Goal: Task Accomplishment & Management: Complete application form

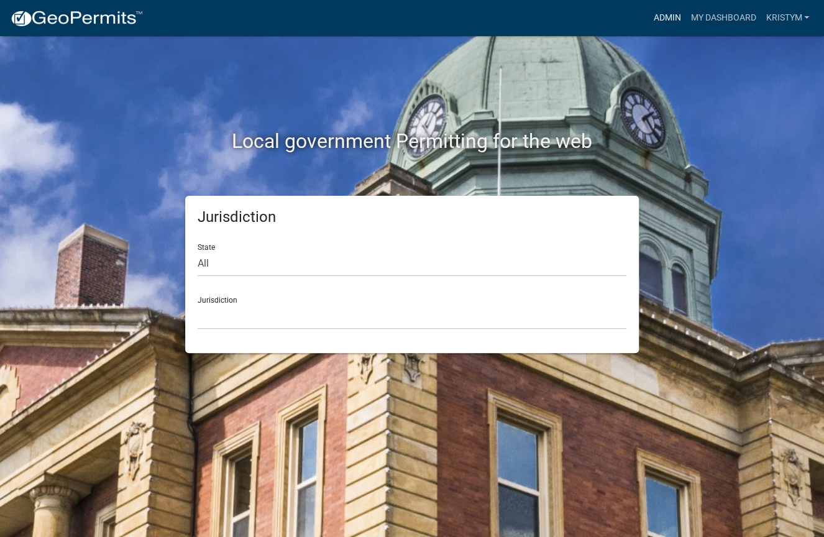
click at [664, 8] on link "Admin" at bounding box center [666, 18] width 37 height 24
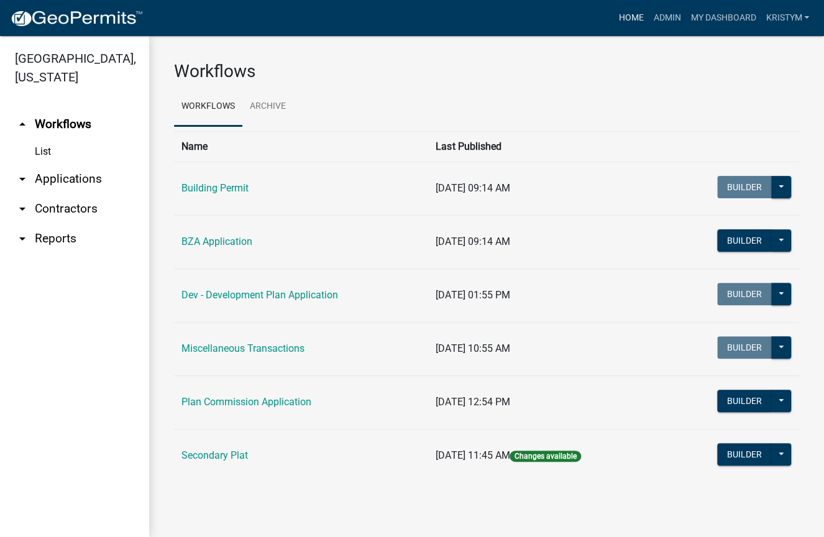
click at [627, 17] on link "Home" at bounding box center [630, 18] width 35 height 24
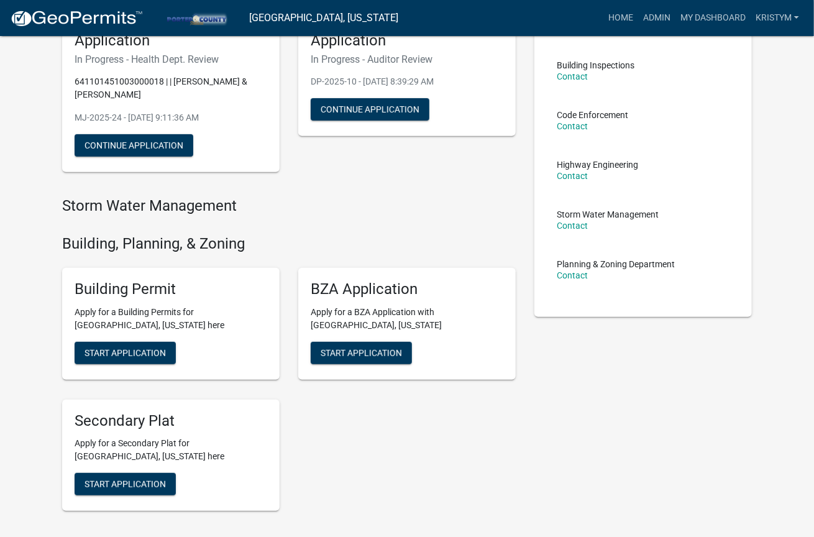
scroll to position [186, 0]
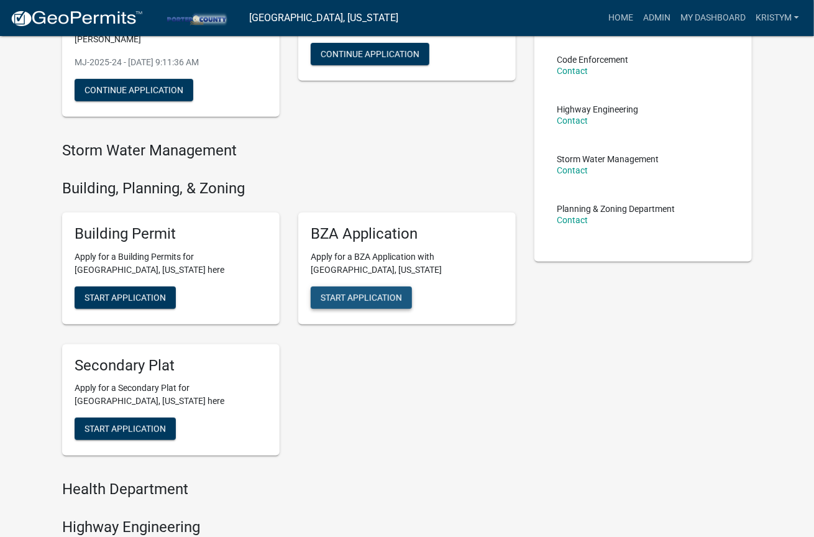
click at [369, 292] on span "Start Application" at bounding box center [361, 297] width 81 height 10
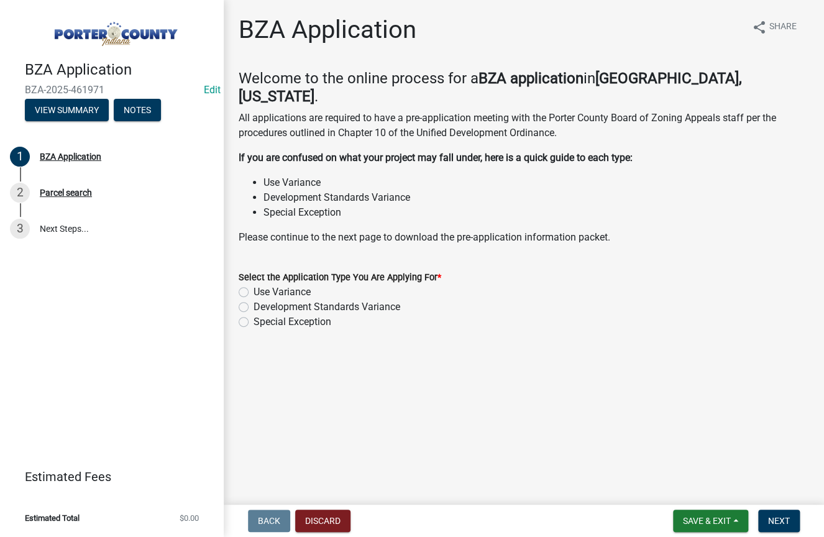
click at [254, 300] on label "Development Standards Variance" at bounding box center [327, 307] width 147 height 15
click at [254, 300] on input "Development Standards Variance" at bounding box center [258, 304] width 8 height 8
radio input "true"
click at [780, 516] on span "Next" at bounding box center [779, 521] width 22 height 10
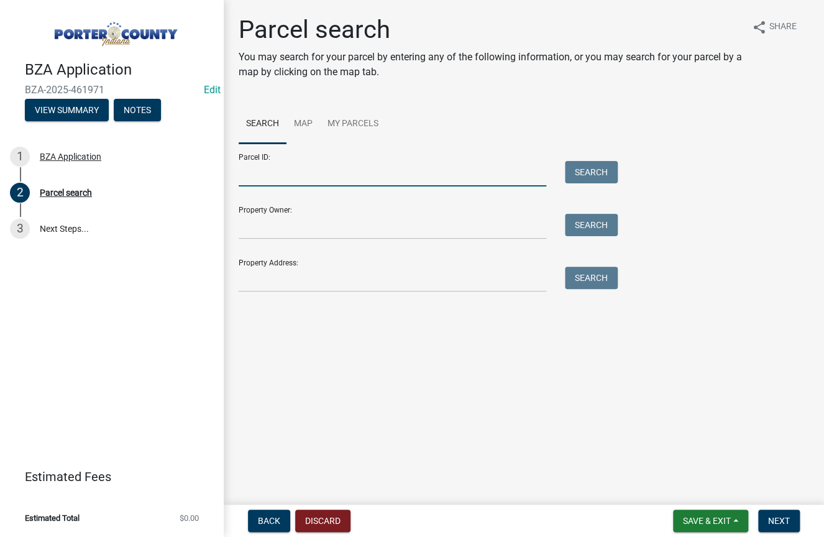
click at [288, 183] on input "Parcel ID:" at bounding box center [393, 173] width 308 height 25
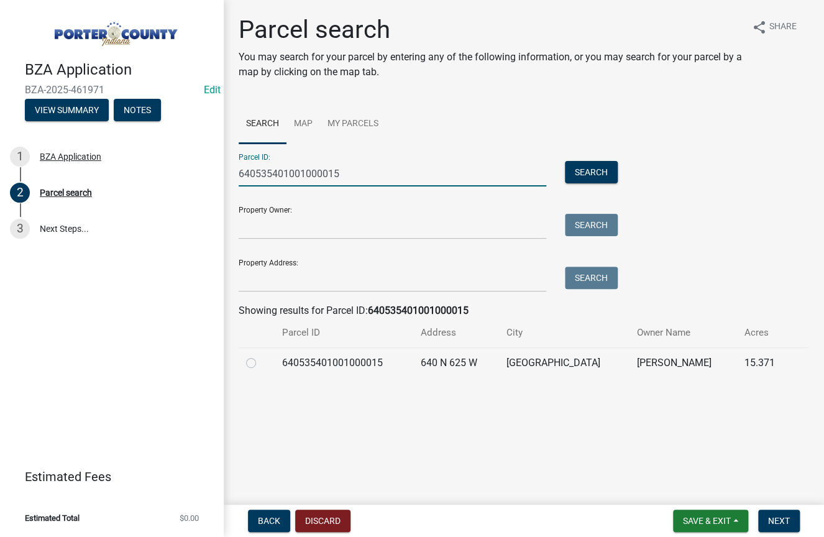
type input "640535401001000015"
click at [245, 363] on td at bounding box center [257, 362] width 36 height 30
click at [261, 355] on label at bounding box center [261, 355] width 0 height 0
click at [261, 363] on input "radio" at bounding box center [265, 359] width 8 height 8
radio input "true"
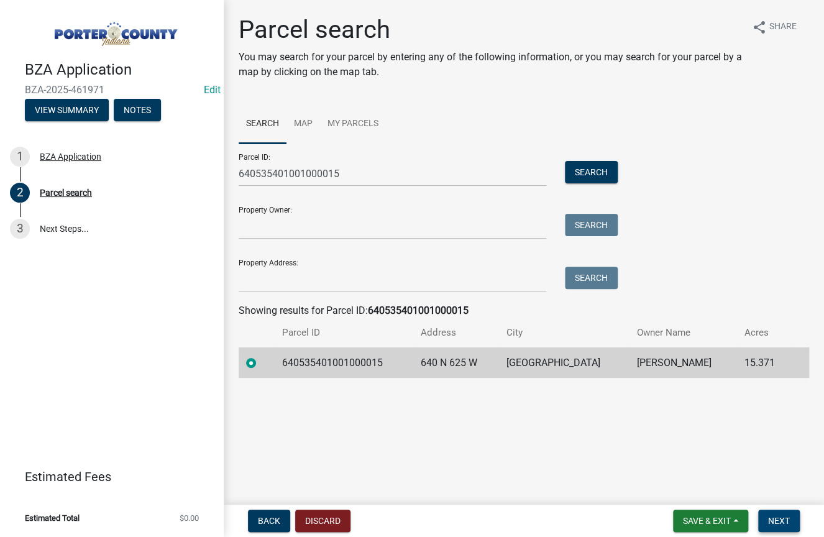
click at [777, 522] on span "Next" at bounding box center [779, 521] width 22 height 10
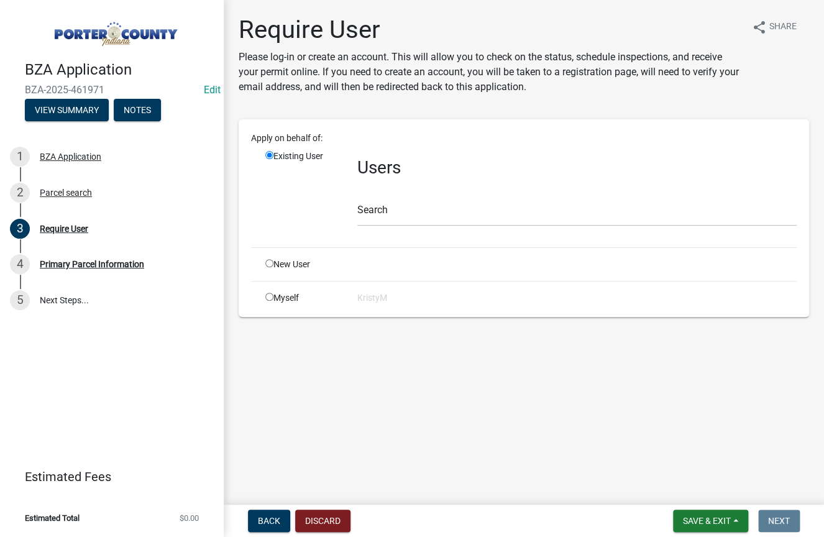
click at [270, 297] on input "radio" at bounding box center [269, 297] width 8 height 8
radio input "true"
radio input "false"
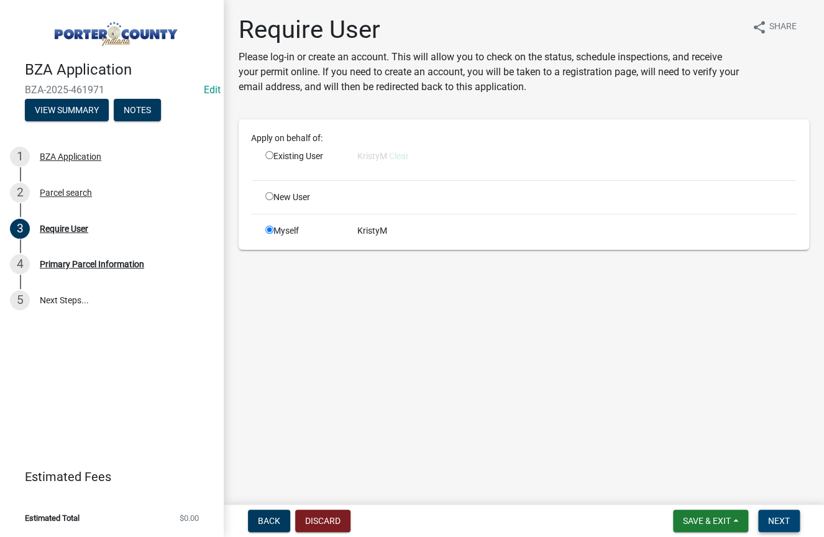
click at [786, 521] on span "Next" at bounding box center [779, 521] width 22 height 10
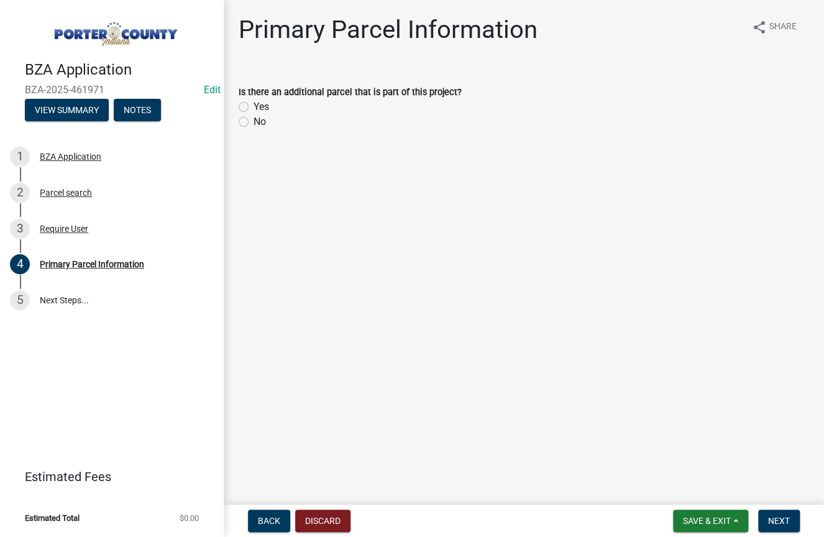
click at [254, 120] on label "No" at bounding box center [260, 121] width 12 height 15
click at [254, 120] on input "No" at bounding box center [258, 118] width 8 height 8
radio input "true"
click at [790, 523] on button "Next" at bounding box center [779, 521] width 42 height 22
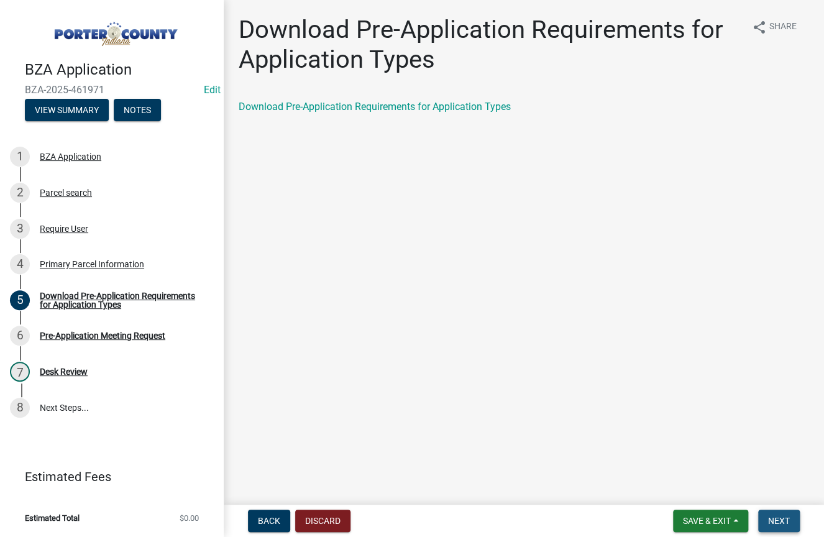
click at [779, 522] on span "Next" at bounding box center [779, 521] width 22 height 10
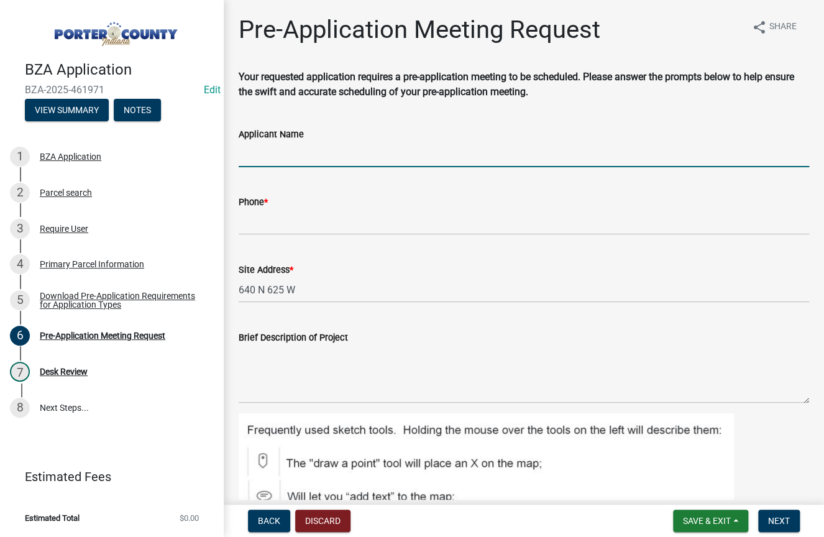
click at [307, 153] on input "Applicant Name" at bounding box center [524, 154] width 570 height 25
type input "[PERSON_NAME]"
click at [314, 226] on input "Phone *" at bounding box center [524, 221] width 570 height 25
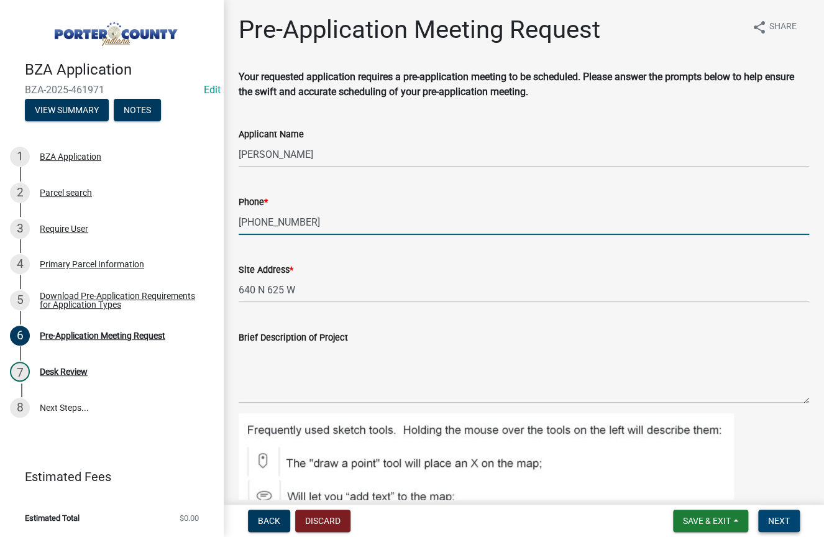
type input "[PHONE_NUMBER]"
click at [780, 516] on span "Next" at bounding box center [779, 521] width 22 height 10
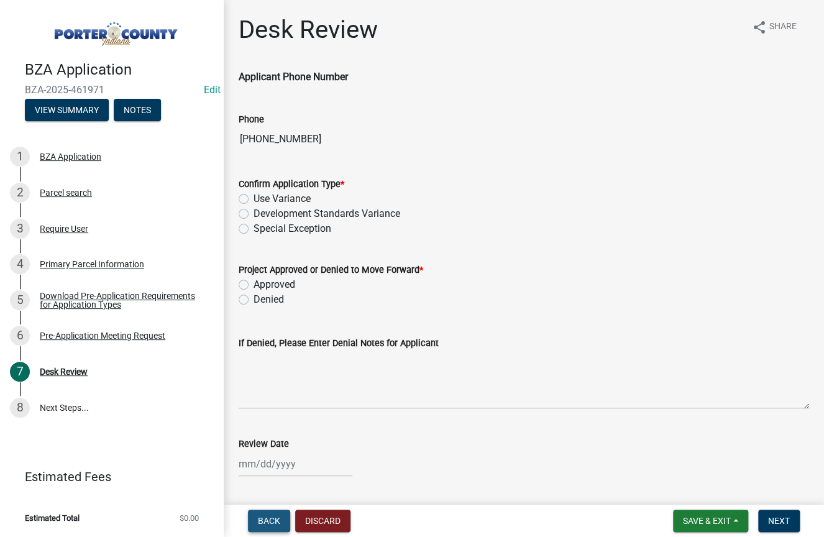
click at [269, 523] on span "Back" at bounding box center [269, 521] width 22 height 10
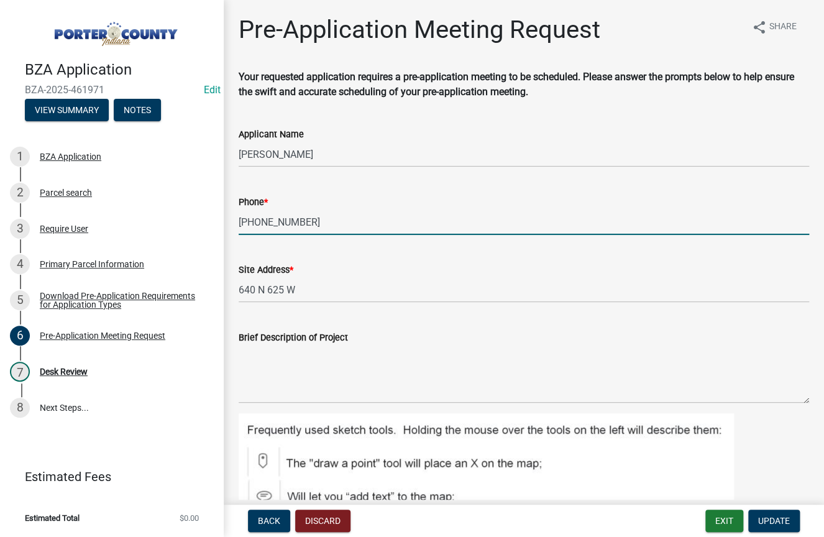
click at [273, 218] on input "[PHONE_NUMBER]" at bounding box center [524, 221] width 570 height 25
type input "[PHONE_NUMBER]"
click at [778, 519] on span "Update" at bounding box center [774, 521] width 32 height 10
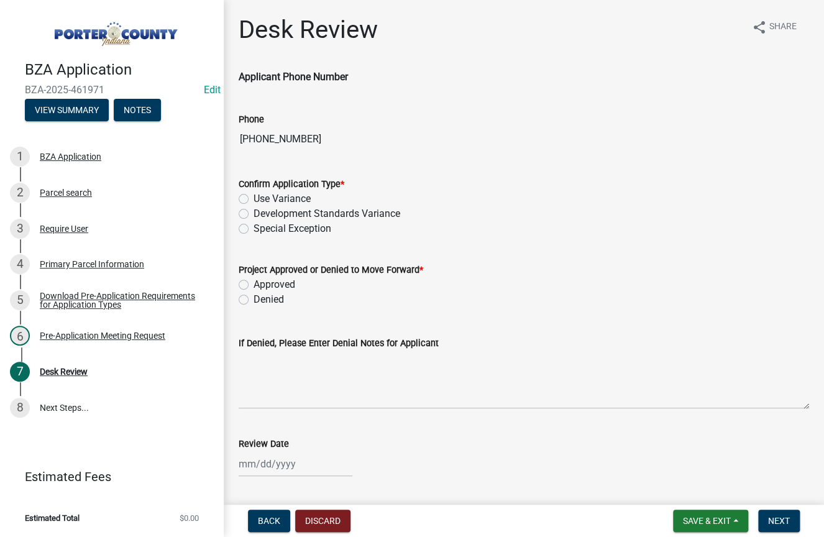
click at [254, 212] on label "Development Standards Variance" at bounding box center [327, 213] width 147 height 15
click at [254, 212] on input "Development Standards Variance" at bounding box center [258, 210] width 8 height 8
radio input "true"
click at [254, 282] on label "Approved" at bounding box center [275, 284] width 42 height 15
click at [254, 282] on input "Approved" at bounding box center [258, 281] width 8 height 8
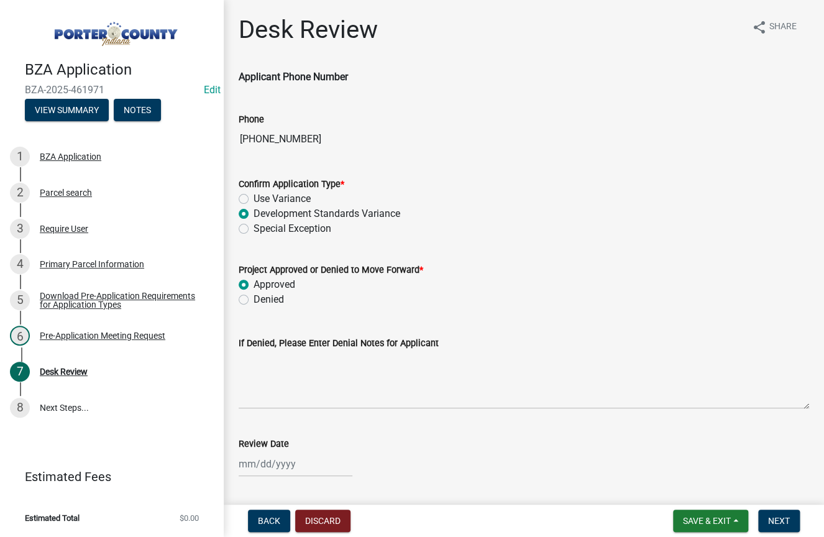
radio input "true"
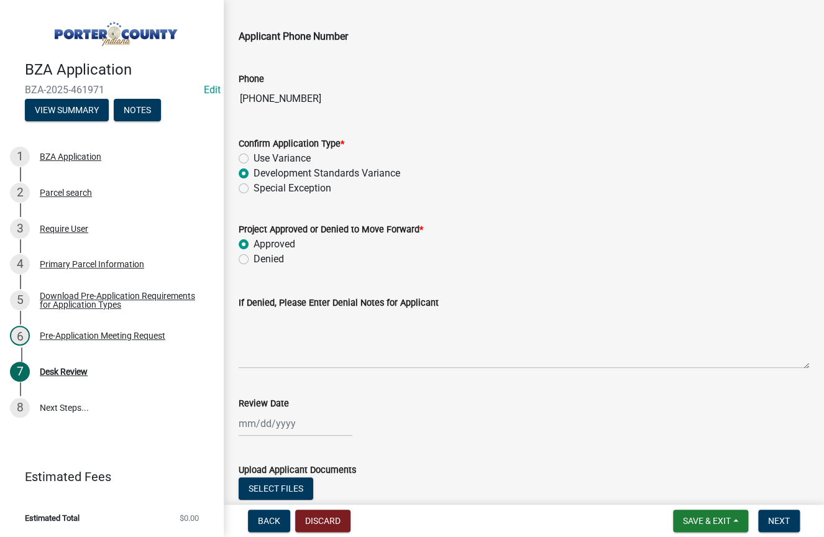
scroll to position [127, 0]
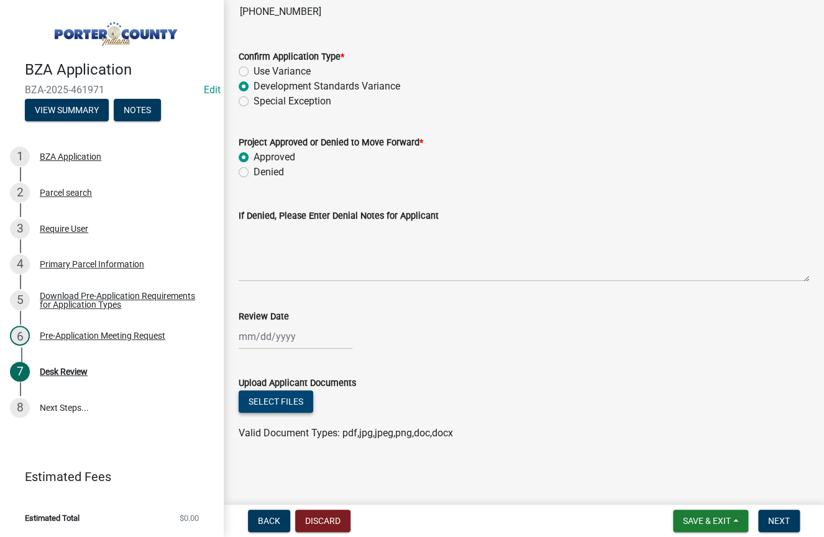
click at [274, 405] on button "Select files" at bounding box center [276, 401] width 75 height 22
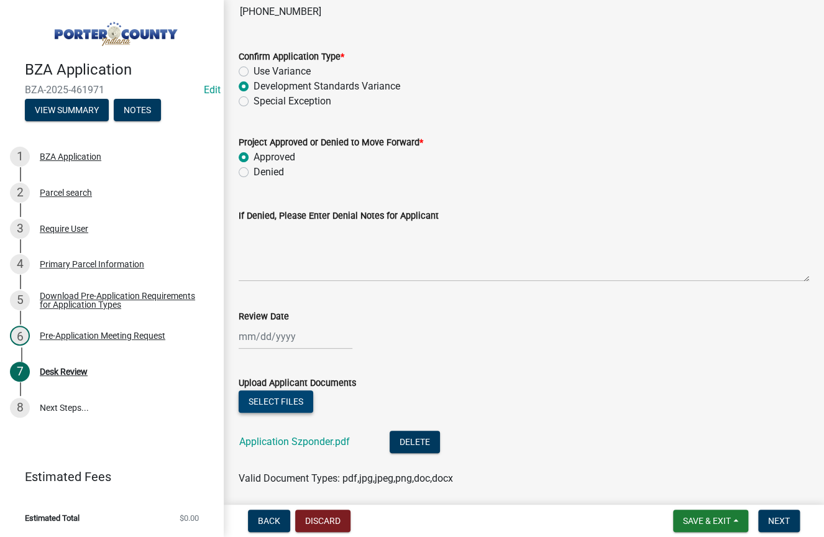
click at [277, 401] on button "Select files" at bounding box center [276, 401] width 75 height 22
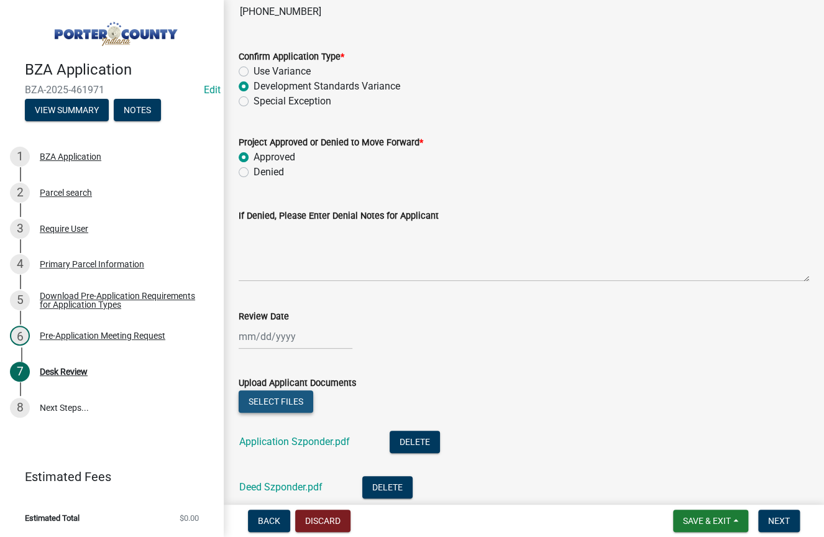
click at [274, 406] on button "Select files" at bounding box center [276, 401] width 75 height 22
click at [791, 521] on button "Next" at bounding box center [779, 521] width 42 height 22
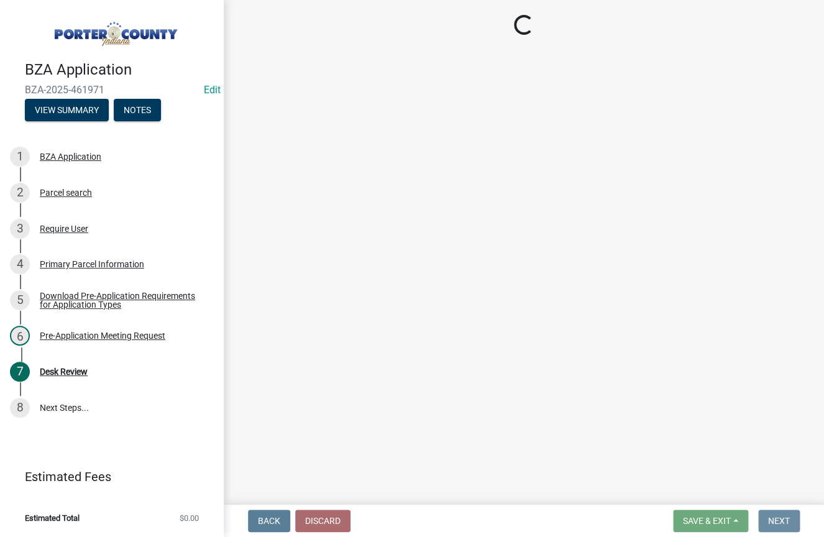
scroll to position [0, 0]
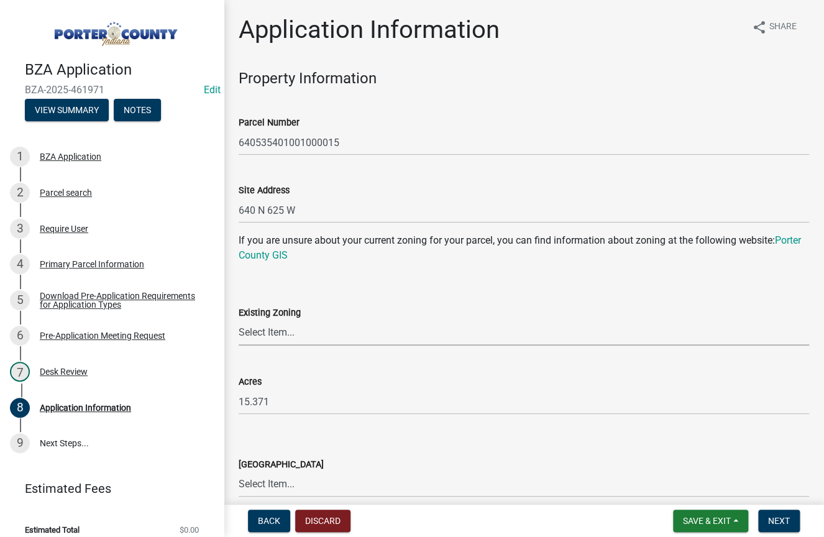
click at [306, 334] on select "Select Item... A1 A2 CH CM CN I1 I2 I3 IN MP OT P1 P2 PUD R1 R2 R3 R4 RL RR" at bounding box center [524, 332] width 570 height 25
click at [239, 320] on select "Select Item... A1 A2 CH CM CN I1 I2 I3 IN MP OT P1 P2 PUD R1 R2 R3 R4 RL RR" at bounding box center [524, 332] width 570 height 25
select select "866a8019-a5e7-4927-8db7-5b443b2e4f31"
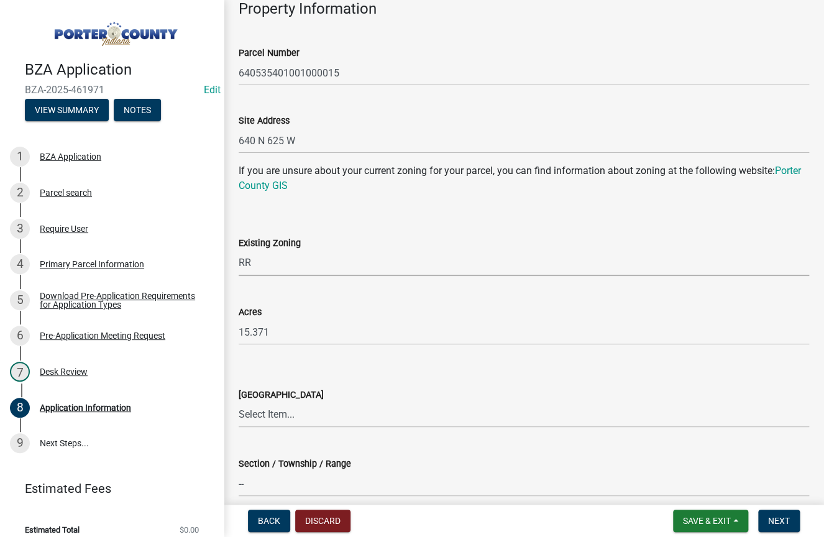
scroll to position [124, 0]
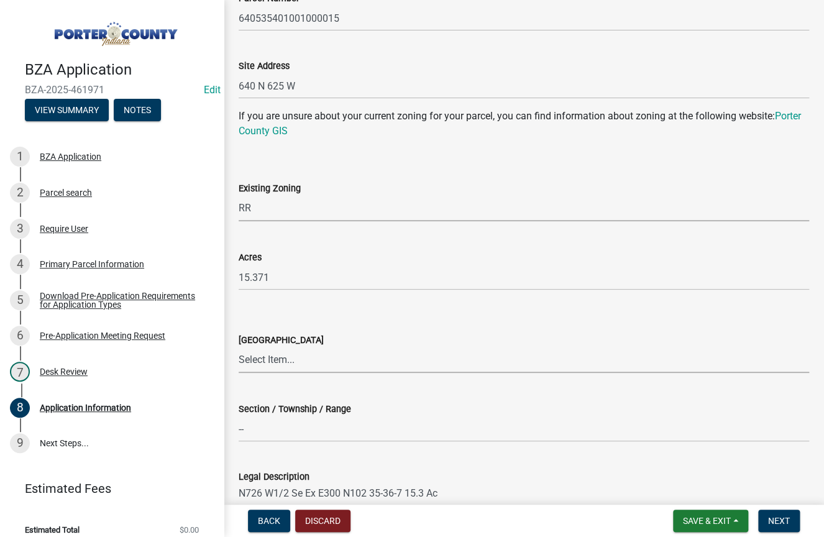
click at [349, 361] on select "Select Item... [PERSON_NAME][GEOGRAPHIC_DATA] [PERSON_NAME][GEOGRAPHIC_DATA] [G…" at bounding box center [524, 359] width 570 height 25
click at [239, 347] on select "Select Item... [PERSON_NAME][GEOGRAPHIC_DATA] [PERSON_NAME][GEOGRAPHIC_DATA] [G…" at bounding box center [524, 359] width 570 height 25
select select "dd649d7b-ecff-4cd9-b9eb-da9d45bba8a9"
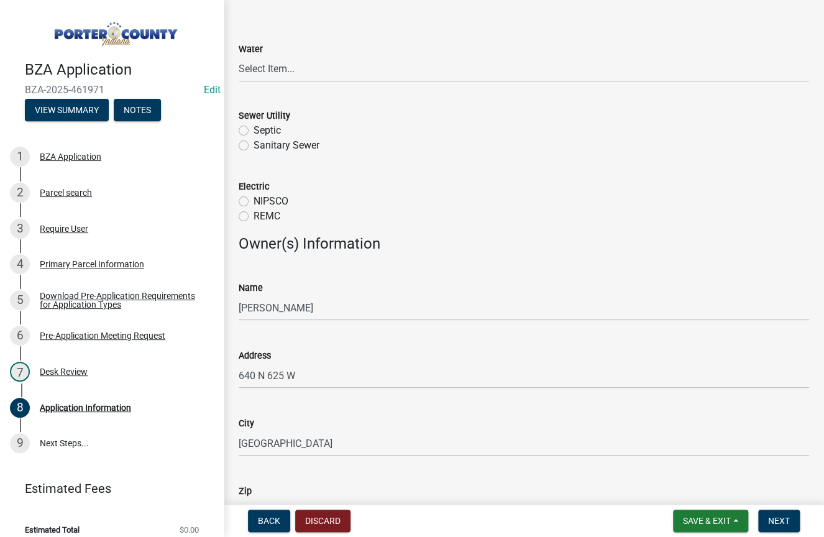
scroll to position [932, 0]
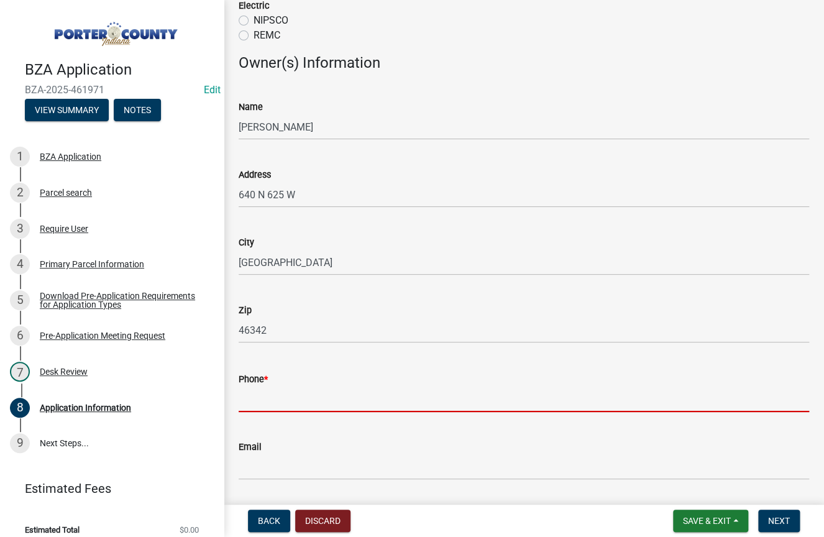
click at [262, 395] on input "Phone *" at bounding box center [524, 399] width 570 height 25
type input "7087693925"
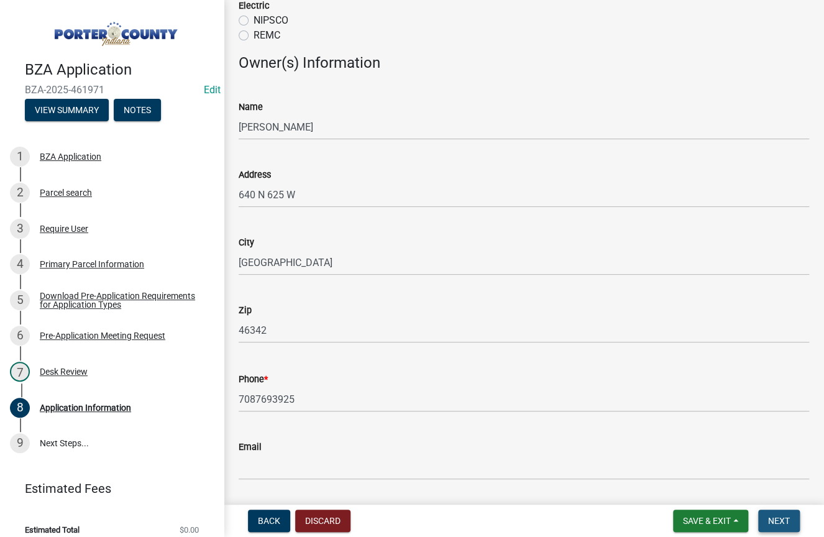
click at [789, 516] on span "Next" at bounding box center [779, 521] width 22 height 10
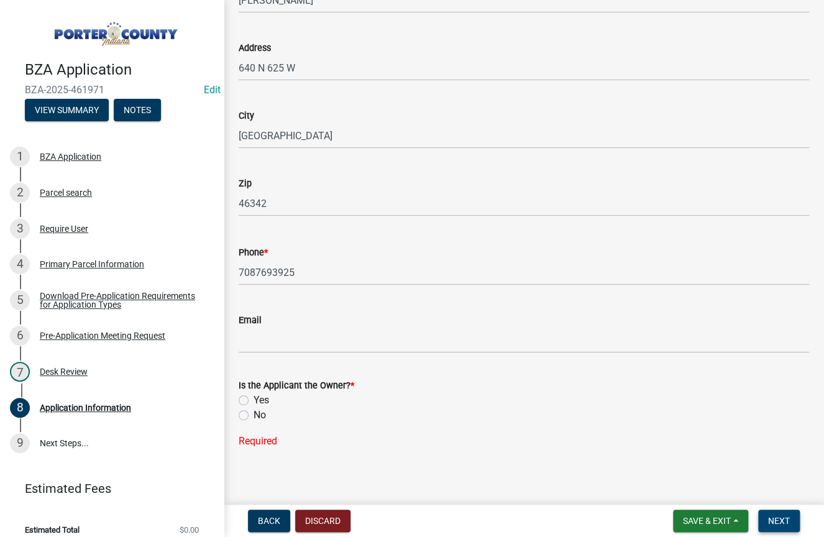
scroll to position [1066, 0]
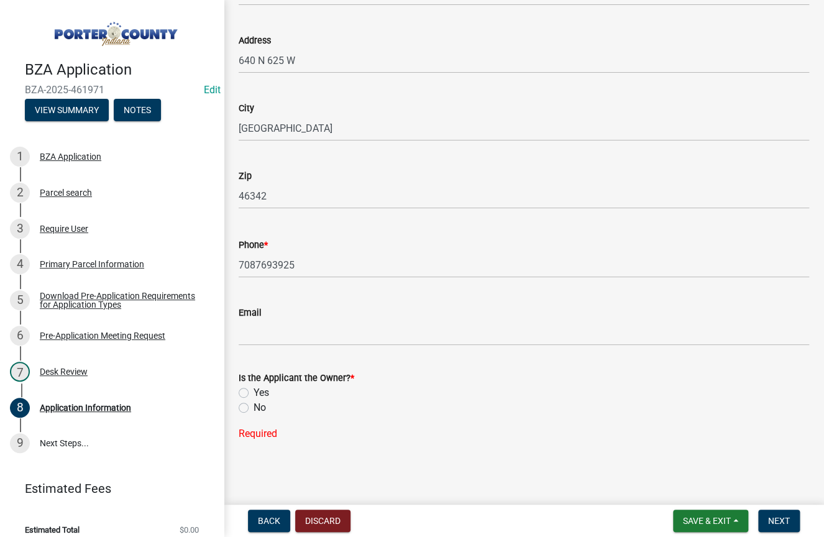
click at [239, 386] on div "Yes" at bounding box center [524, 392] width 570 height 15
click at [254, 391] on label "Yes" at bounding box center [262, 392] width 16 height 15
click at [254, 391] on input "Yes" at bounding box center [258, 389] width 8 height 8
radio input "true"
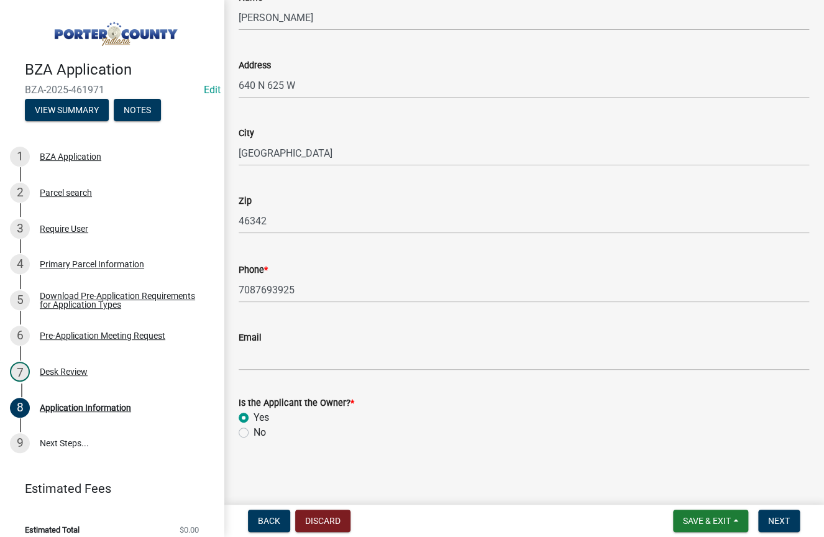
scroll to position [1042, 0]
click at [768, 518] on span "Next" at bounding box center [779, 521] width 22 height 10
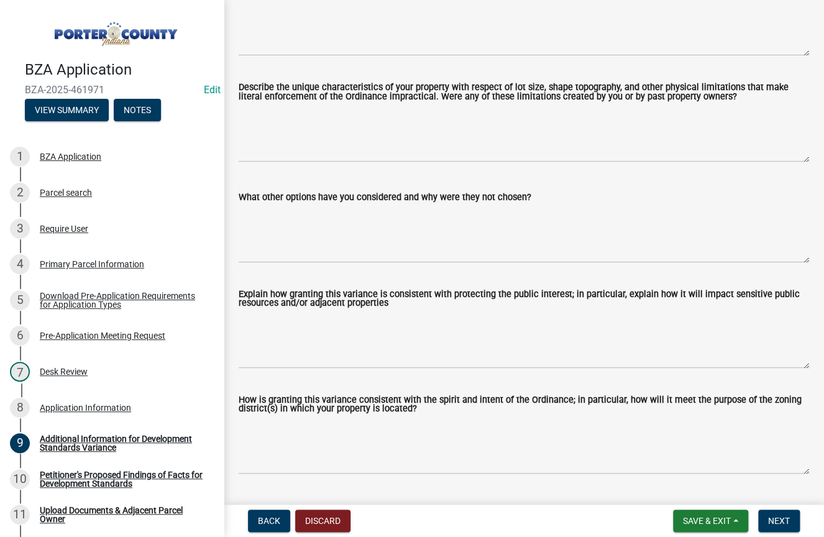
scroll to position [390, 0]
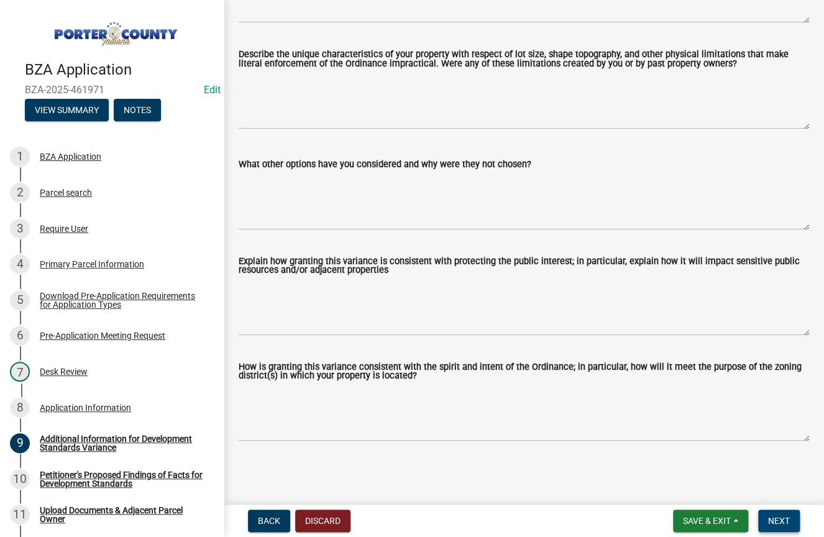
click at [779, 516] on span "Next" at bounding box center [779, 521] width 22 height 10
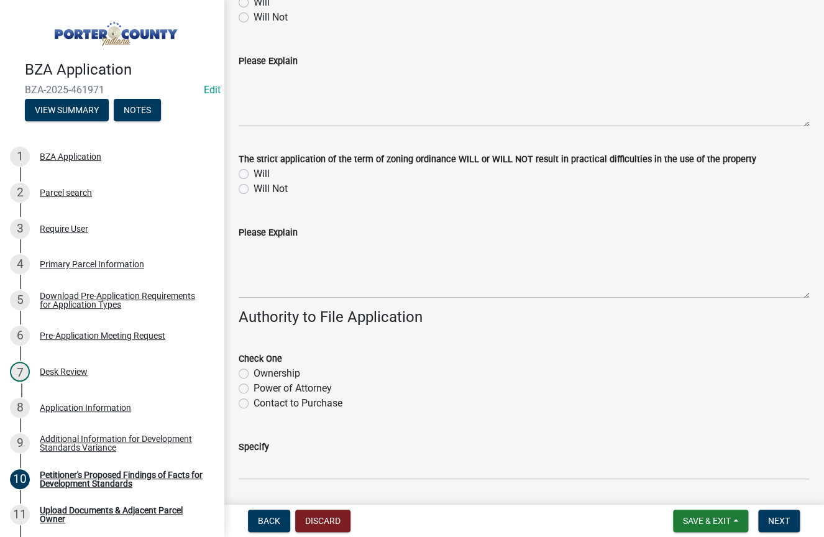
scroll to position [349, 0]
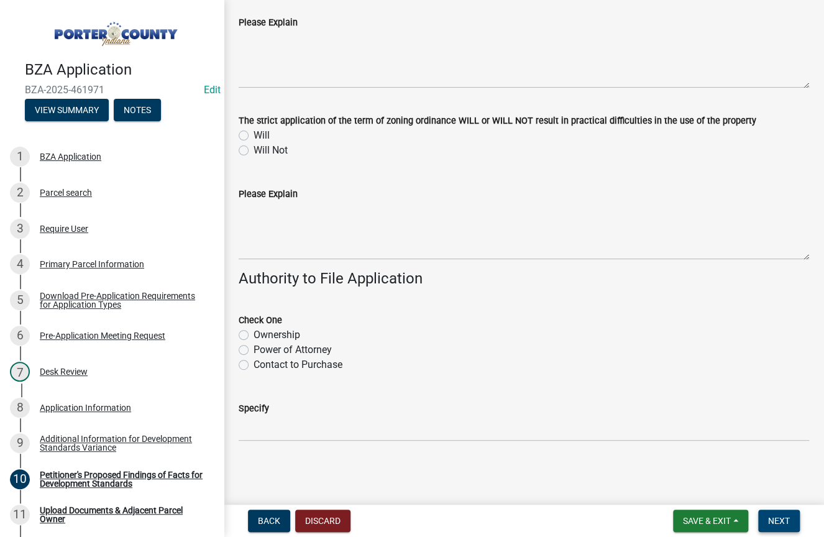
click at [790, 517] on button "Next" at bounding box center [779, 521] width 42 height 22
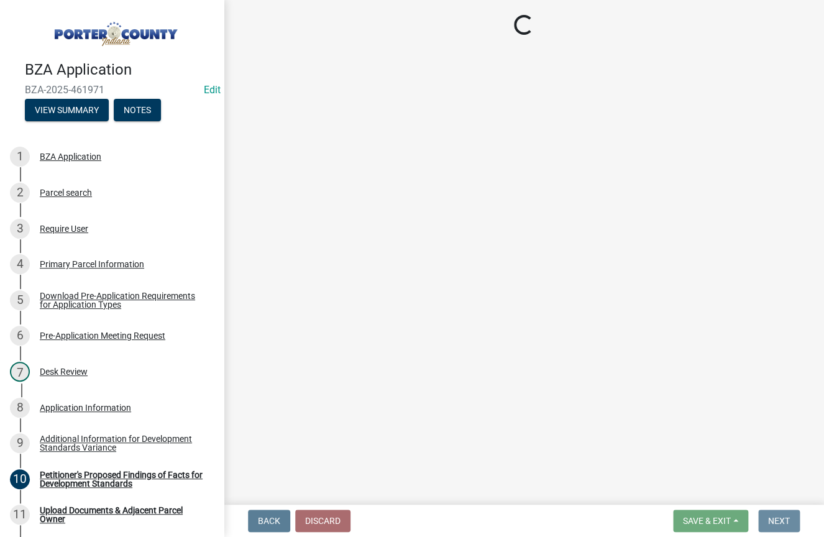
scroll to position [0, 0]
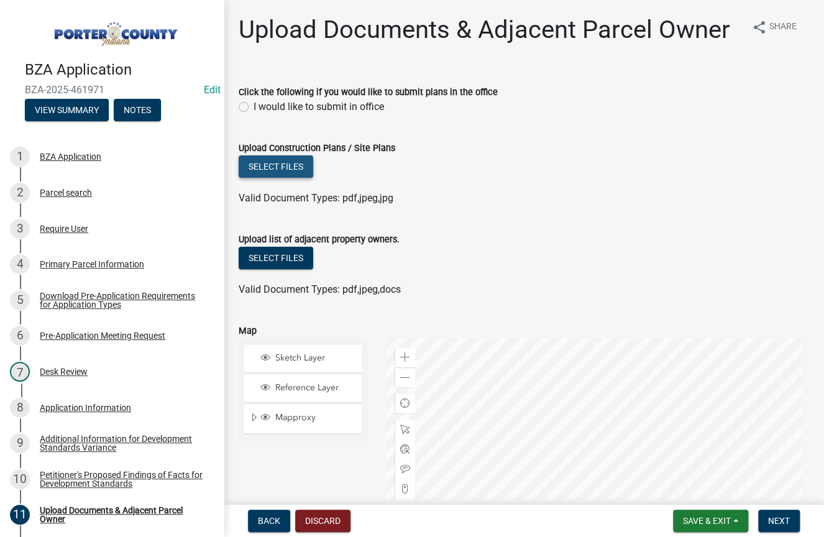
click at [275, 170] on button "Select files" at bounding box center [276, 166] width 75 height 22
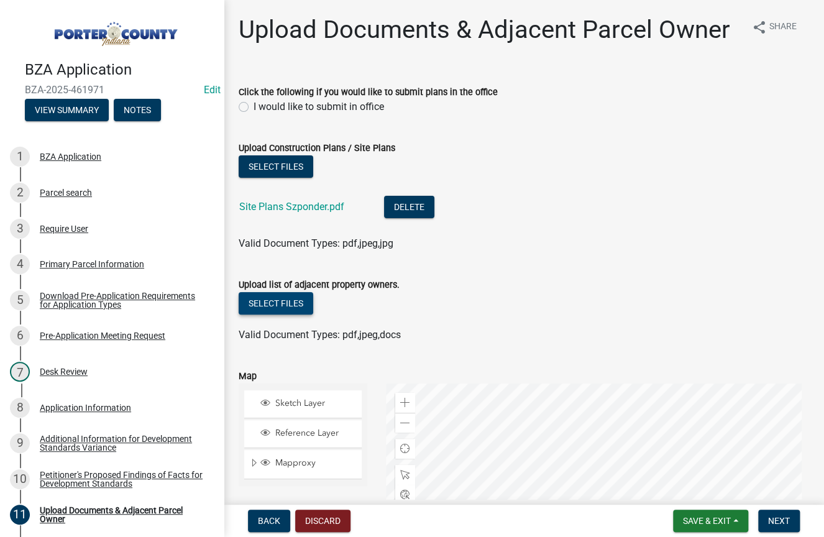
click at [264, 306] on button "Select files" at bounding box center [276, 303] width 75 height 22
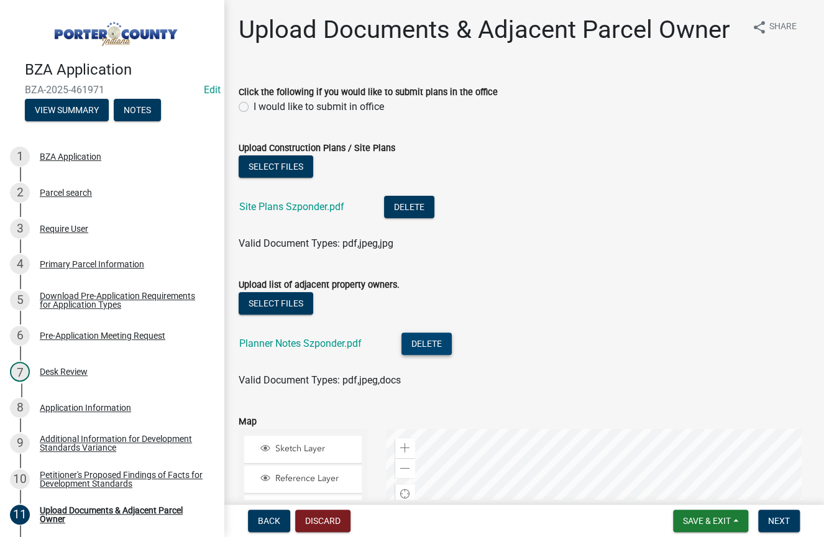
click at [431, 344] on button "Delete" at bounding box center [426, 343] width 50 height 22
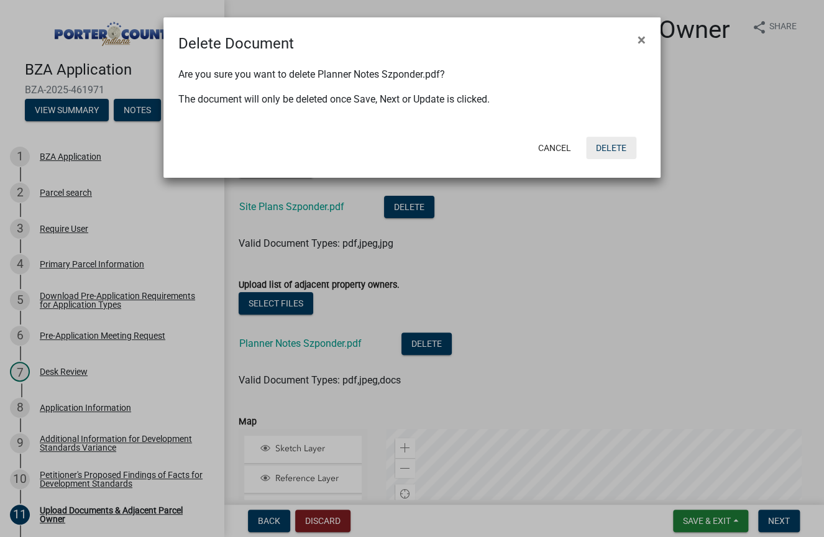
click at [611, 148] on button "Delete" at bounding box center [611, 148] width 50 height 22
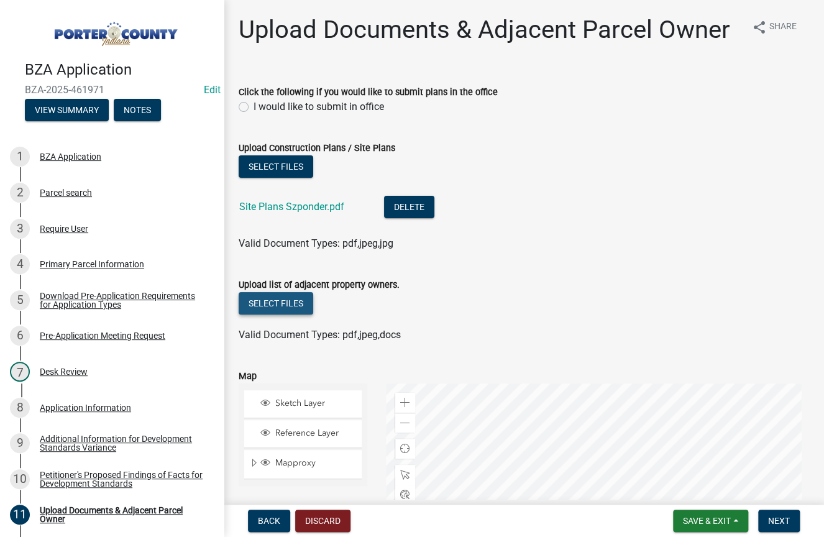
click at [273, 309] on button "Select files" at bounding box center [276, 303] width 75 height 22
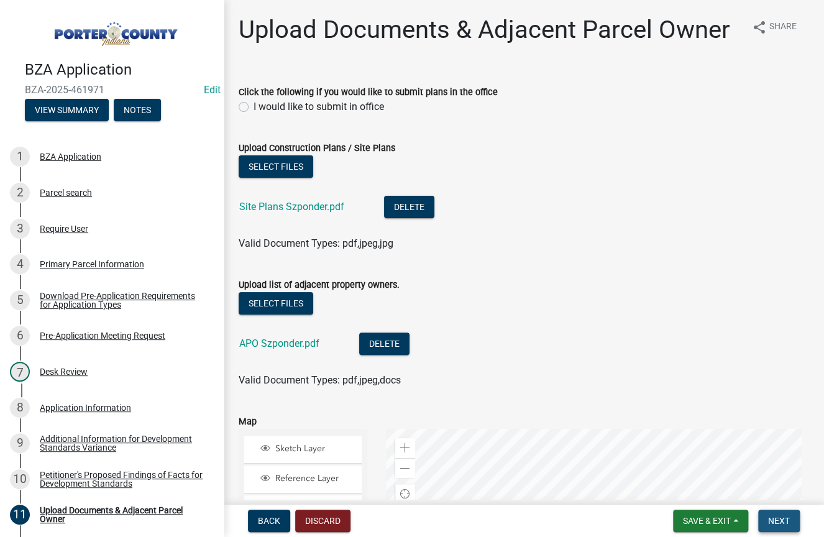
click at [776, 521] on span "Next" at bounding box center [779, 521] width 22 height 10
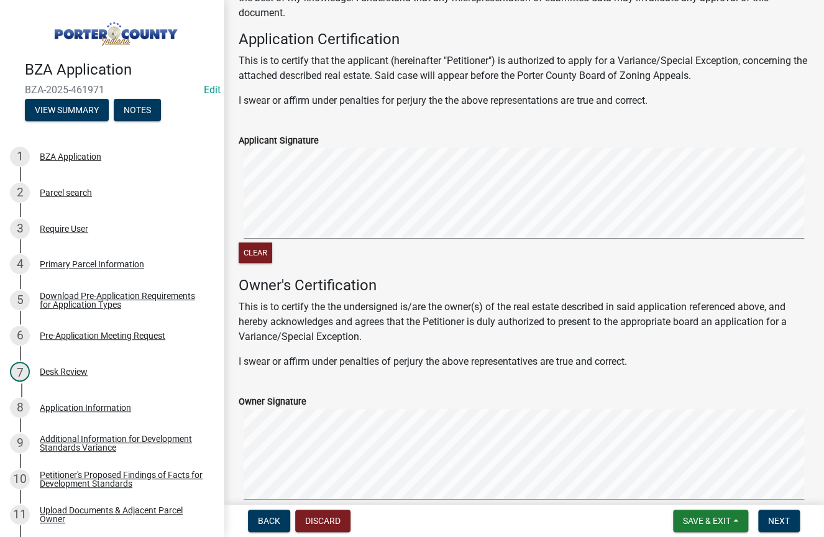
scroll to position [247, 0]
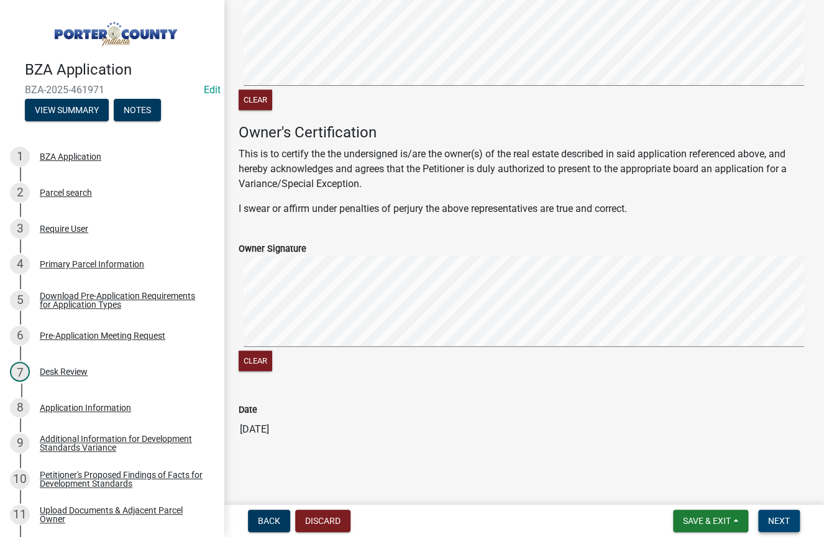
click at [786, 523] on span "Next" at bounding box center [779, 521] width 22 height 10
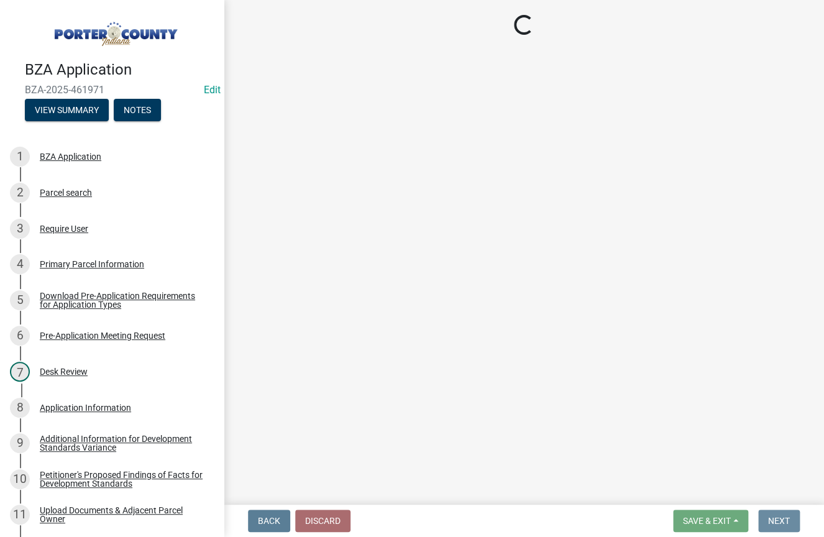
scroll to position [0, 0]
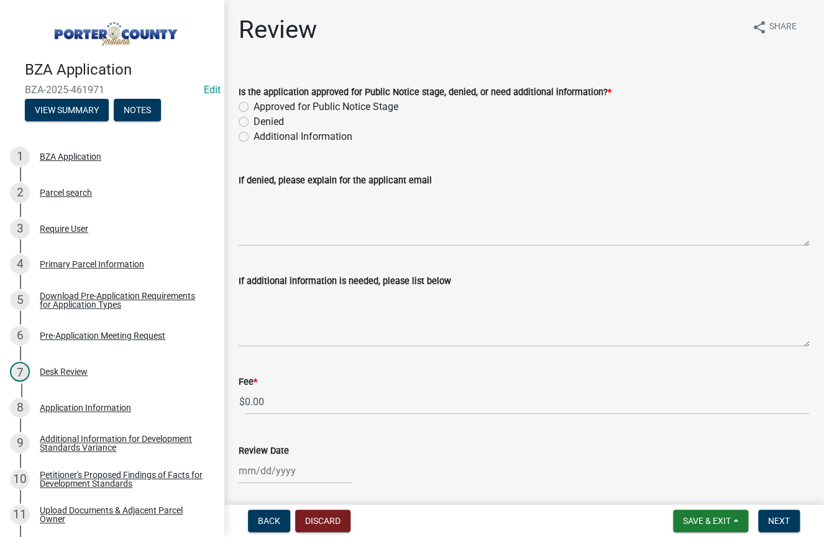
click at [254, 102] on label "Approved for Public Notice Stage" at bounding box center [326, 106] width 145 height 15
click at [254, 102] on input "Approved for Public Notice Stage" at bounding box center [258, 103] width 8 height 8
radio input "true"
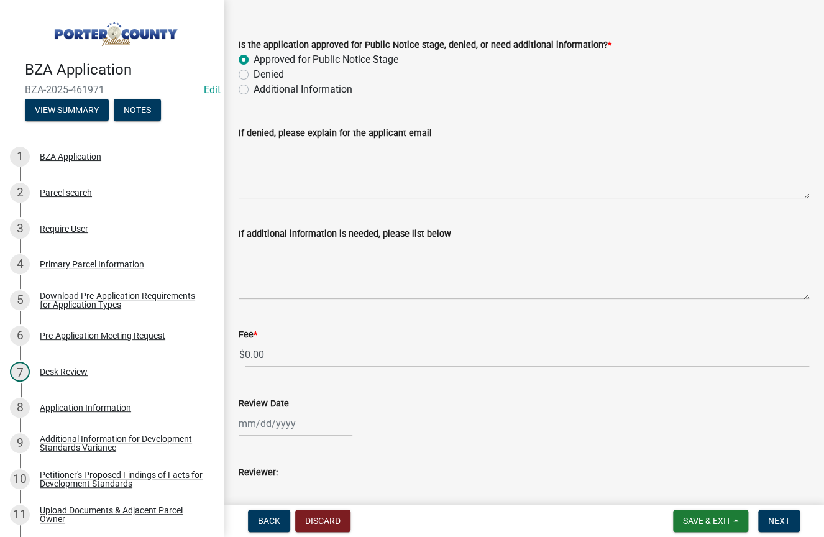
scroll to position [124, 0]
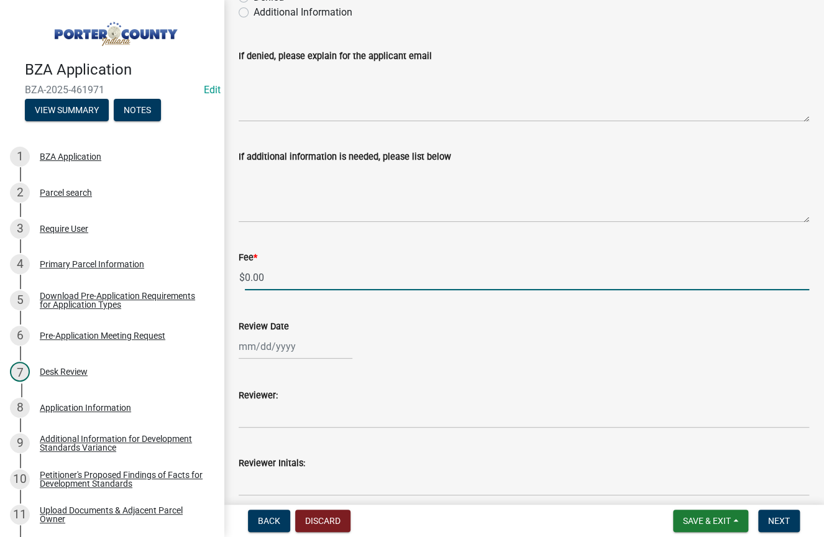
click at [275, 272] on input "0.00" at bounding box center [527, 277] width 564 height 25
type input "0"
type input "425.00"
click at [771, 516] on span "Next" at bounding box center [779, 521] width 22 height 10
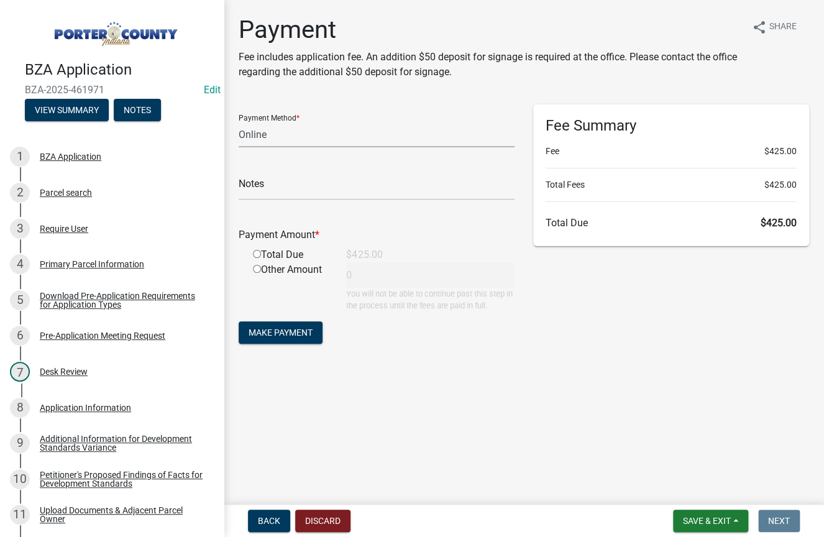
click at [263, 139] on select "Credit Card POS Check Cash Online" at bounding box center [377, 134] width 276 height 25
select select "1: 0"
click at [239, 122] on select "Credit Card POS Check Cash Online" at bounding box center [377, 134] width 276 height 25
click at [267, 182] on input "text" at bounding box center [377, 187] width 276 height 25
type input "4622 - Lukes Trucking Inc"
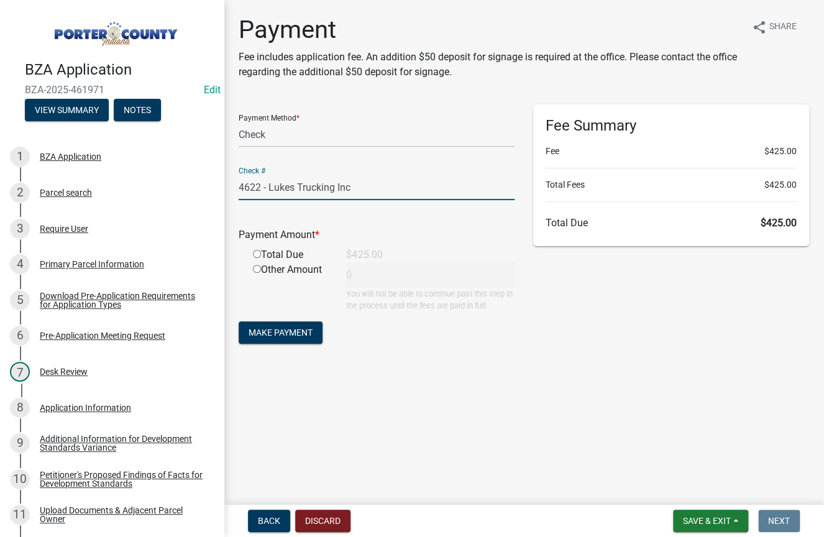
click at [256, 252] on input "radio" at bounding box center [257, 254] width 8 height 8
radio input "true"
type input "425"
click at [268, 331] on span "Make Payment" at bounding box center [281, 332] width 64 height 10
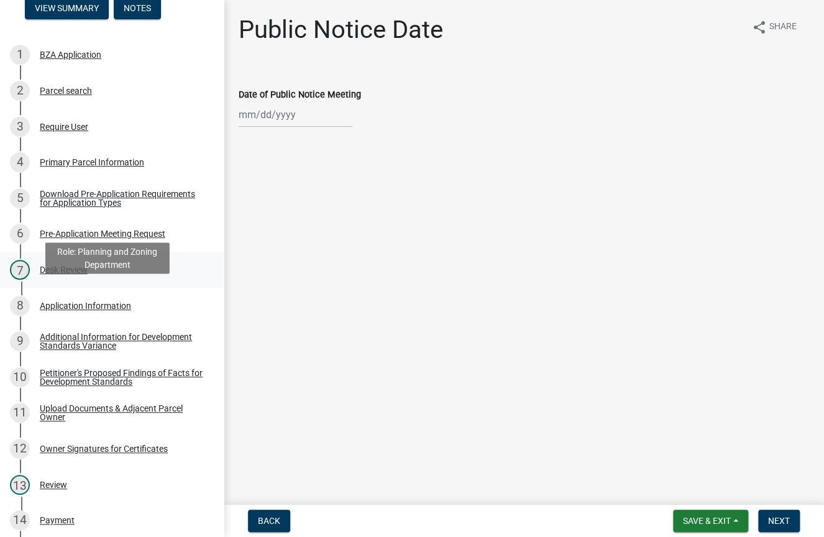
scroll to position [124, 0]
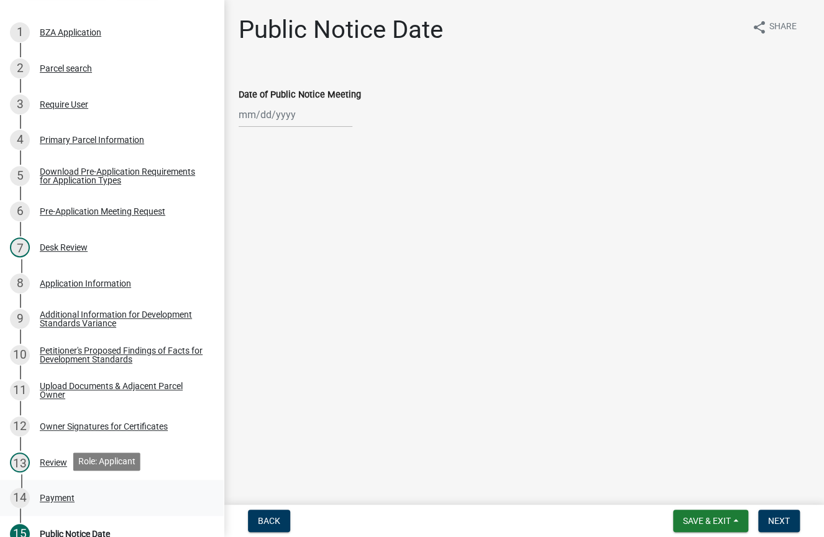
click at [52, 493] on div "Payment" at bounding box center [57, 497] width 35 height 9
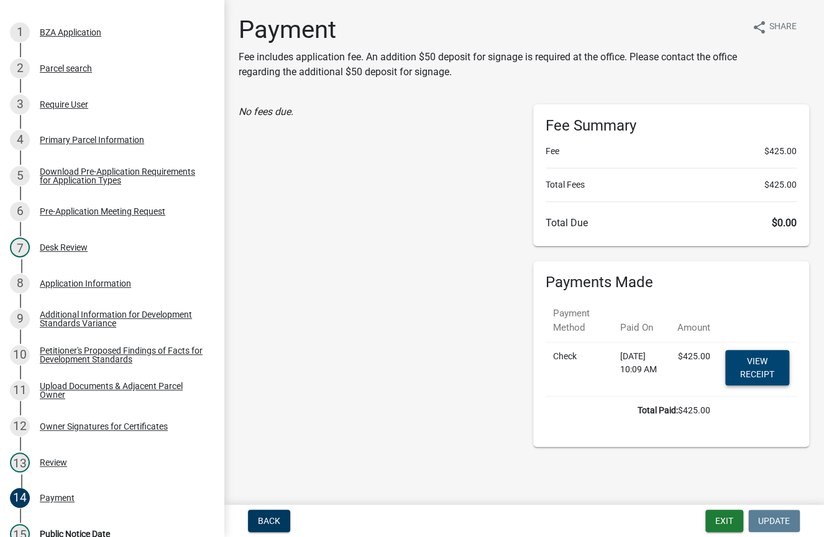
click at [748, 365] on link "View receipt" at bounding box center [757, 367] width 64 height 35
